Goal: Information Seeking & Learning: Learn about a topic

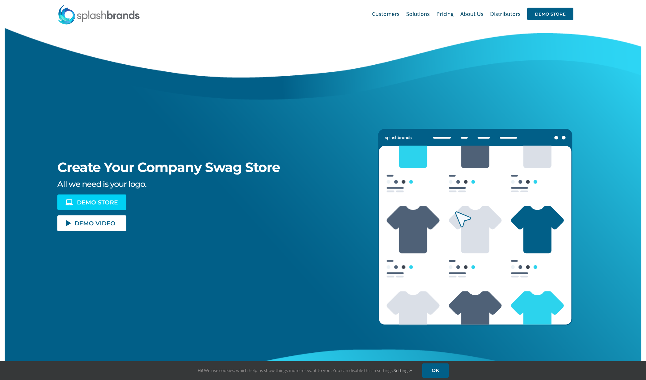
click at [103, 204] on span "DEMO STORE" at bounding box center [97, 202] width 41 height 6
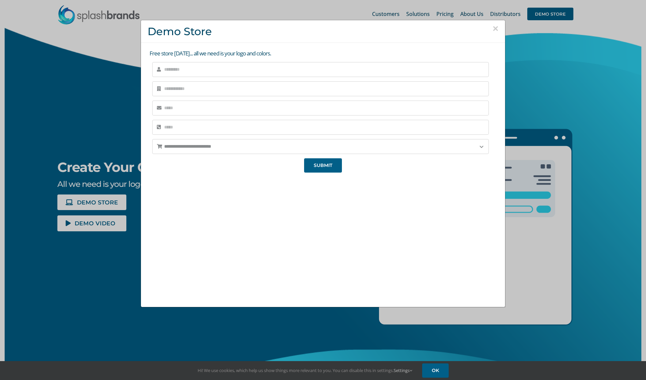
click at [496, 27] on button "×" at bounding box center [496, 29] width 6 height 10
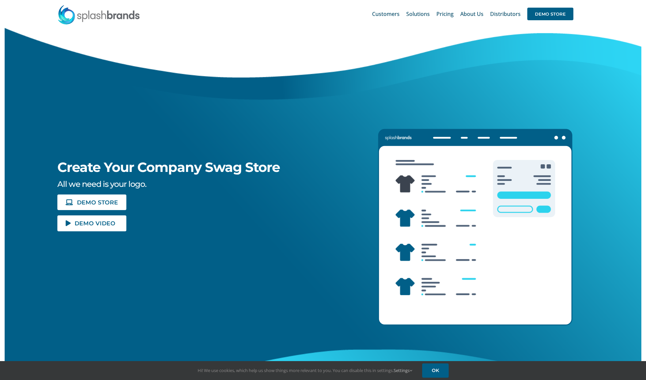
click at [104, 227] on link "DEMO VIDEO" at bounding box center [91, 223] width 69 height 16
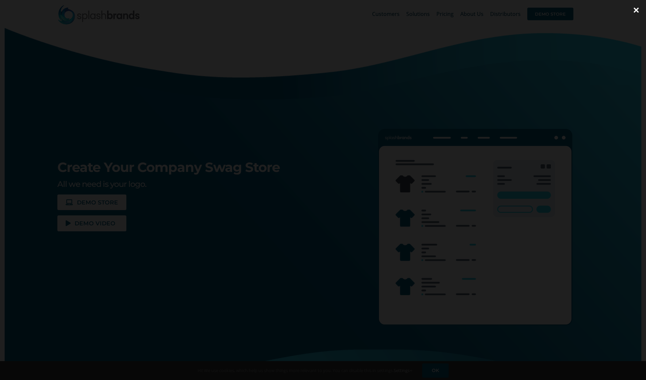
click at [250, 44] on div at bounding box center [323, 190] width 646 height 380
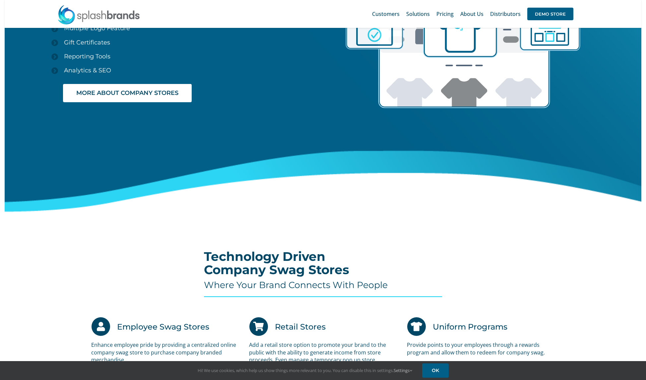
scroll to position [1123, 0]
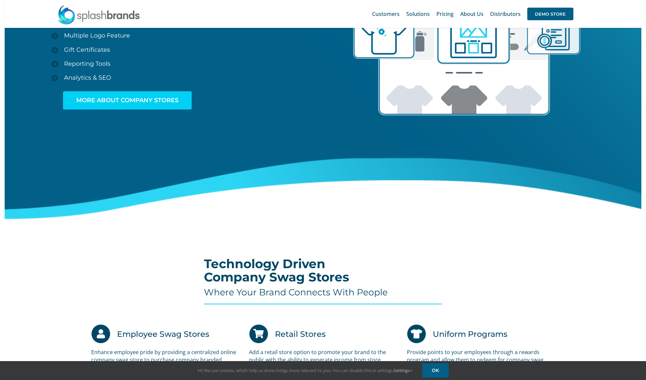
click at [146, 98] on span "MORE ABOUT COMPANY STORES" at bounding box center [127, 100] width 102 height 7
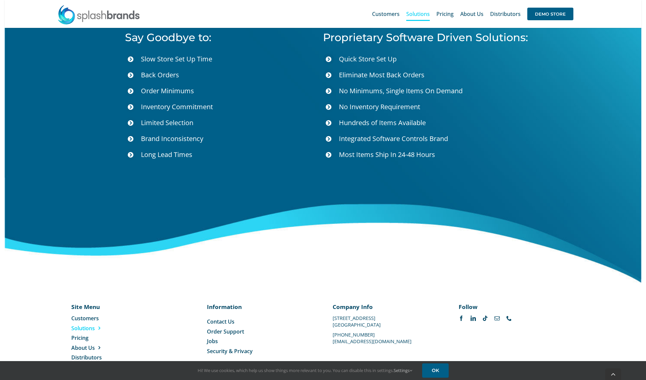
scroll to position [2347, 0]
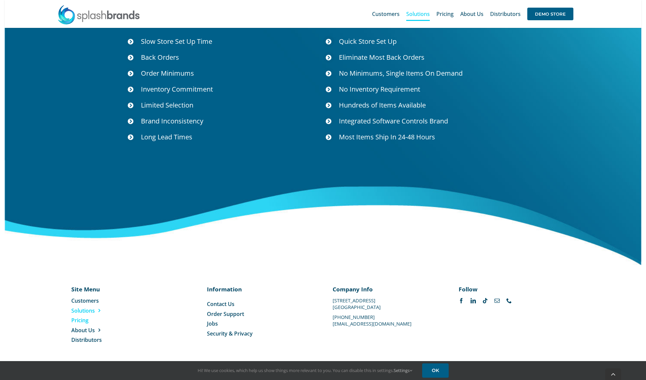
click at [86, 321] on span "Pricing" at bounding box center [79, 320] width 17 height 7
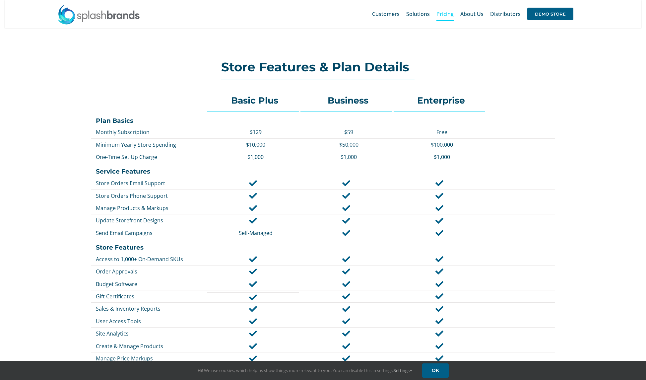
scroll to position [645, 0]
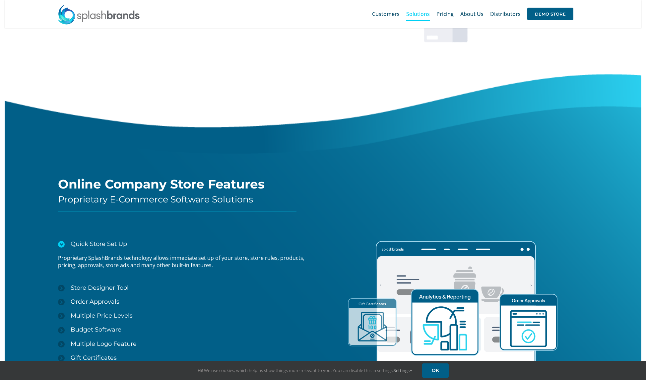
scroll to position [397, 0]
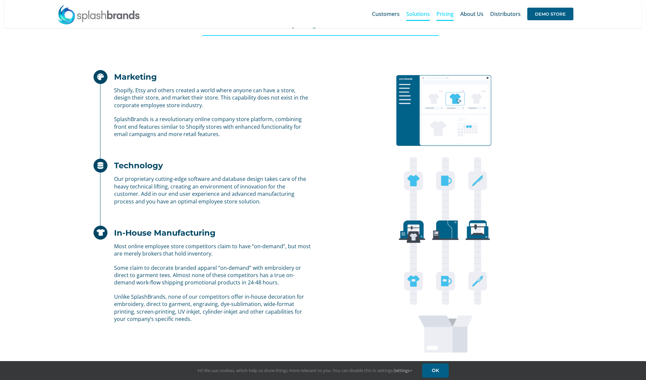
click at [446, 14] on span "Pricing" at bounding box center [445, 13] width 17 height 5
